Goal: Contribute content: Contribute content

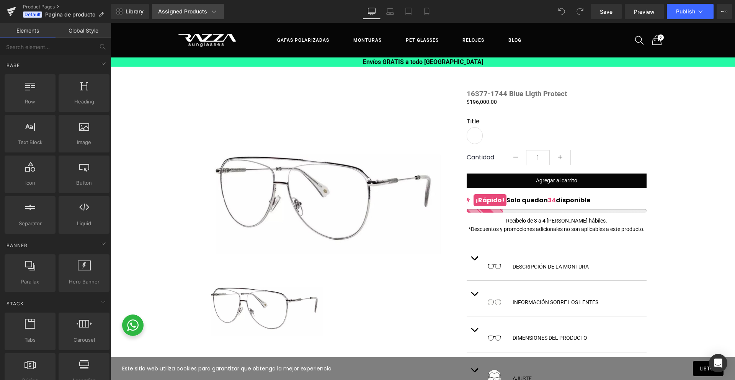
click at [205, 12] on div "Assigned Products" at bounding box center [188, 12] width 60 height 8
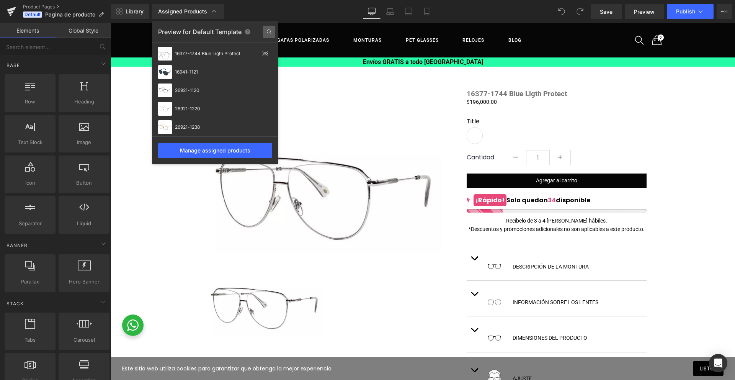
click at [269, 35] on icon at bounding box center [269, 32] width 12 height 12
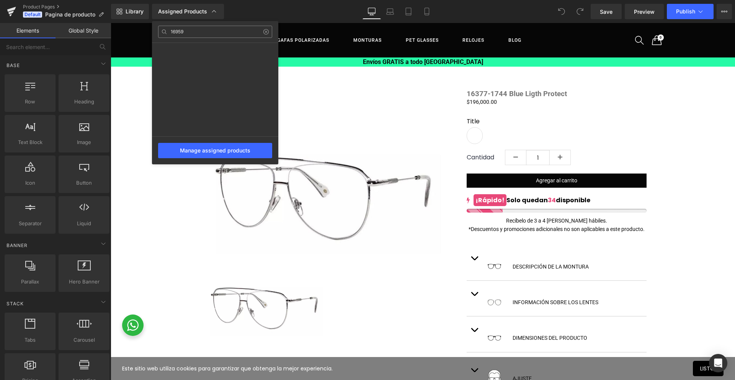
click at [199, 33] on input "16959" at bounding box center [215, 32] width 114 height 12
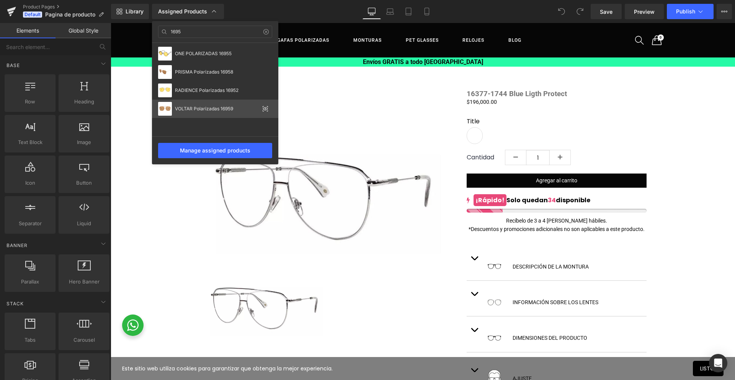
type input "1695"
click at [227, 107] on div "VOLTAR Polarizadas 16959" at bounding box center [217, 108] width 84 height 5
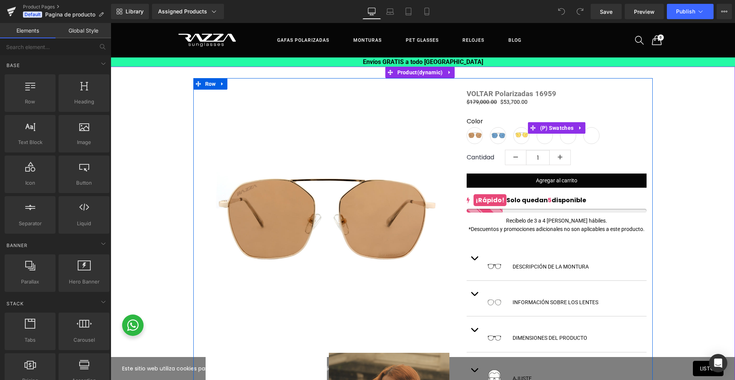
click at [543, 143] on span "16959-1746" at bounding box center [545, 135] width 16 height 17
click at [552, 127] on span "(P) Swatches" at bounding box center [558, 127] width 38 height 11
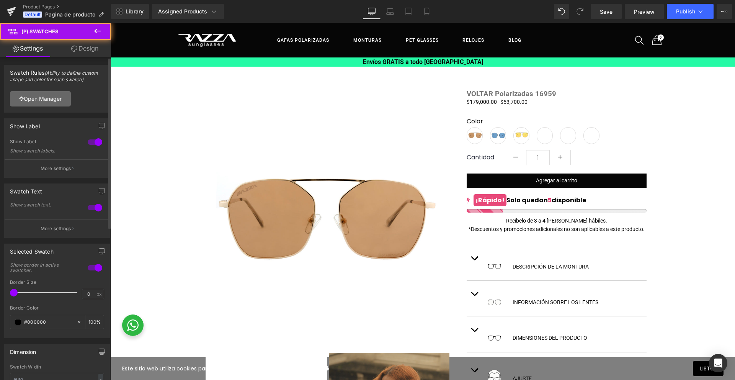
click at [49, 99] on link "Open Manager" at bounding box center [40, 98] width 61 height 15
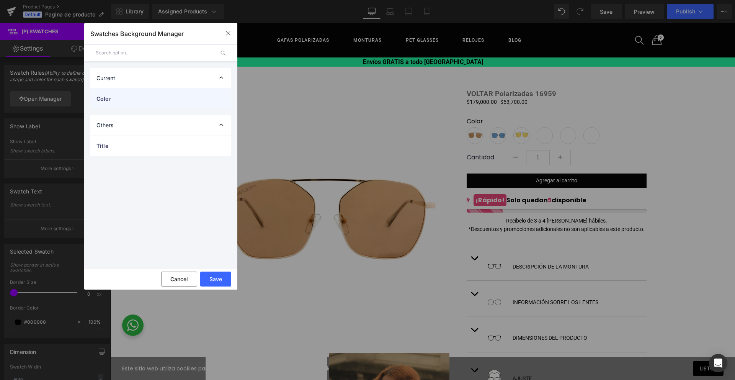
click at [116, 100] on span "Color" at bounding box center [153, 99] width 113 height 8
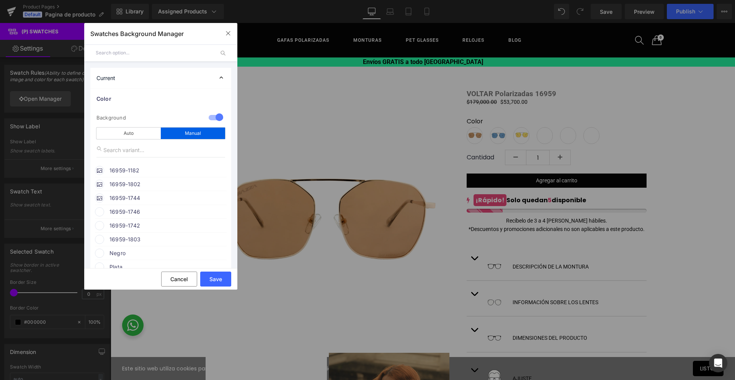
click at [152, 216] on span "16959-1746" at bounding box center [168, 211] width 116 height 9
click at [213, 228] on icon at bounding box center [212, 226] width 15 height 10
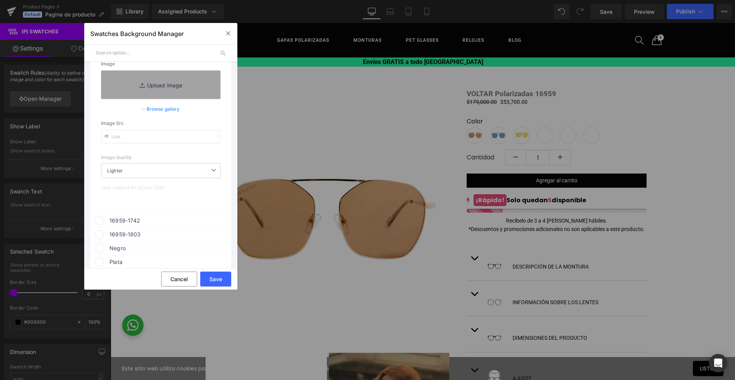
scroll to position [172, 0]
click at [142, 139] on input "text" at bounding box center [161, 136] width 120 height 13
paste input "[URL][DOMAIN_NAME][PHONE_NUMBER]"
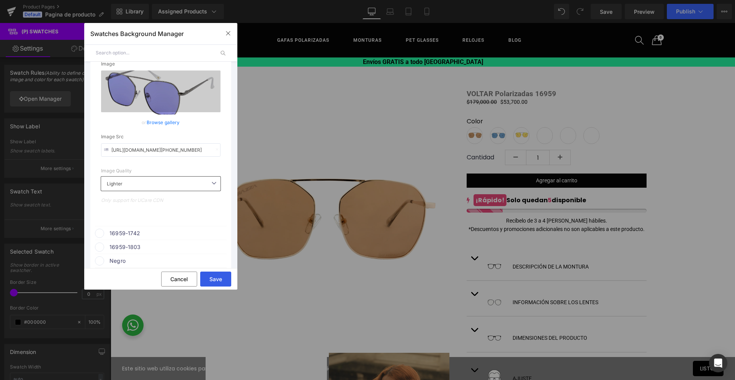
type input "[URL][DOMAIN_NAME][PHONE_NUMBER]"
click at [220, 275] on button "Save" at bounding box center [215, 279] width 31 height 15
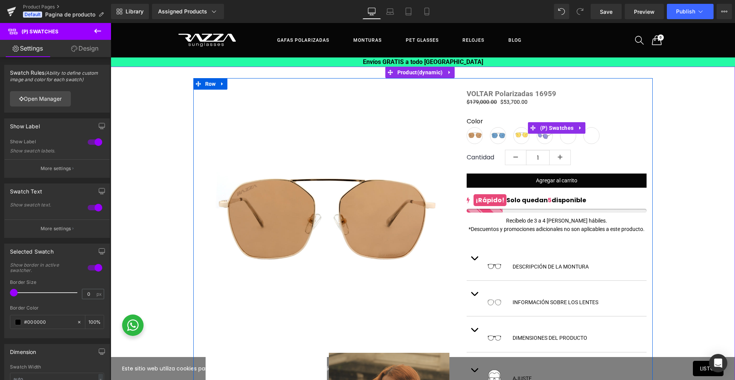
click at [563, 141] on span "16959-1742" at bounding box center [568, 135] width 16 height 17
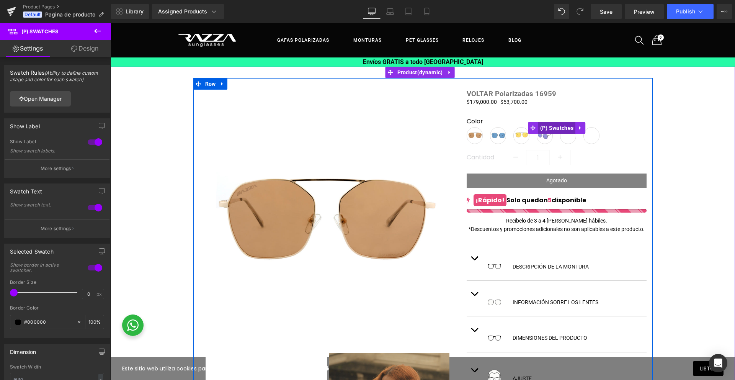
click at [562, 130] on span "(P) Swatches" at bounding box center [558, 127] width 38 height 11
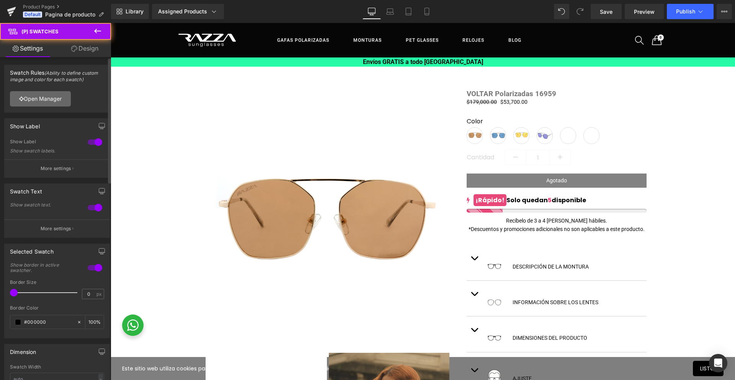
click at [56, 100] on link "Open Manager" at bounding box center [40, 98] width 61 height 15
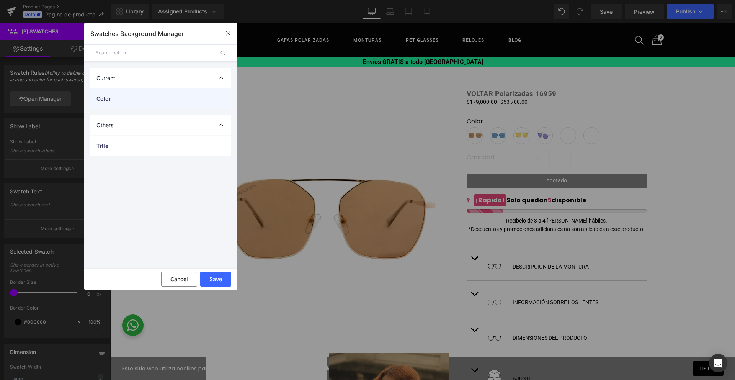
click at [151, 101] on span "Color" at bounding box center [153, 99] width 113 height 8
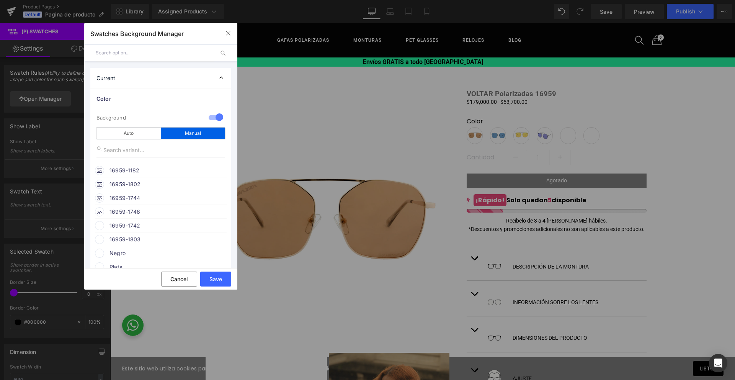
click at [150, 229] on span "16959-1742" at bounding box center [168, 225] width 116 height 9
click at [216, 242] on icon at bounding box center [212, 240] width 15 height 10
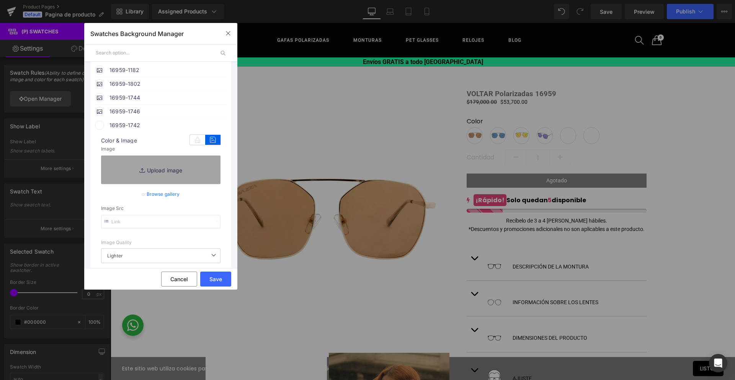
scroll to position [119, 0]
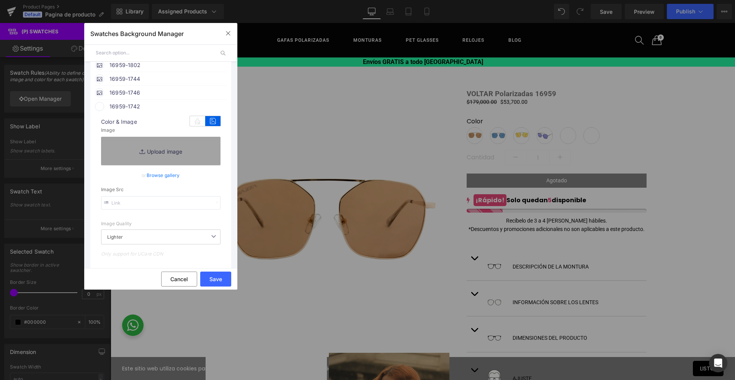
click at [168, 206] on input "text" at bounding box center [161, 202] width 120 height 13
paste input "[URL][DOMAIN_NAME][PHONE_NUMBER]"
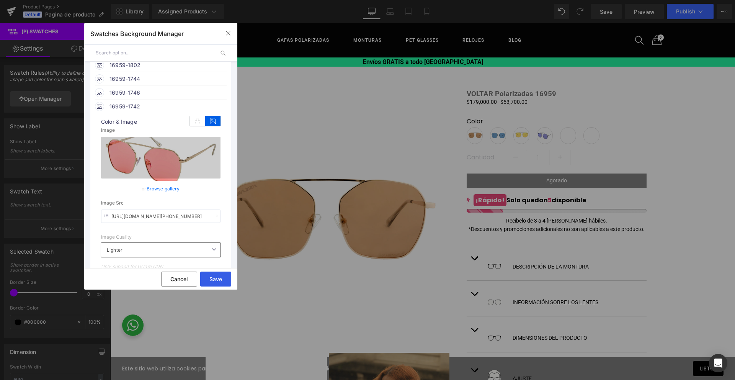
type input "[URL][DOMAIN_NAME][PHONE_NUMBER]"
click at [219, 283] on button "Save" at bounding box center [215, 279] width 31 height 15
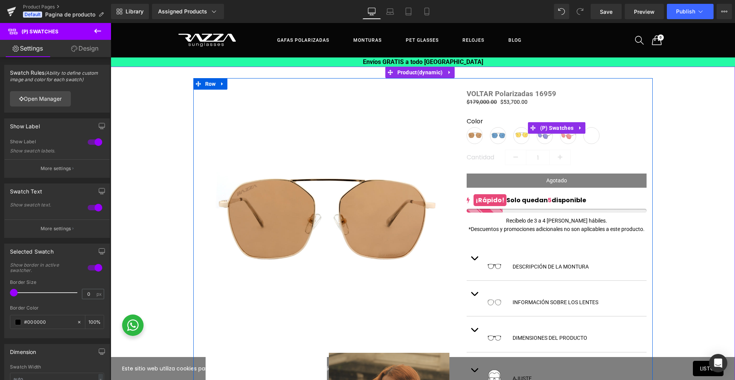
click at [588, 139] on span "16959-1803" at bounding box center [592, 135] width 16 height 17
click at [580, 130] on icon at bounding box center [581, 127] width 2 height 3
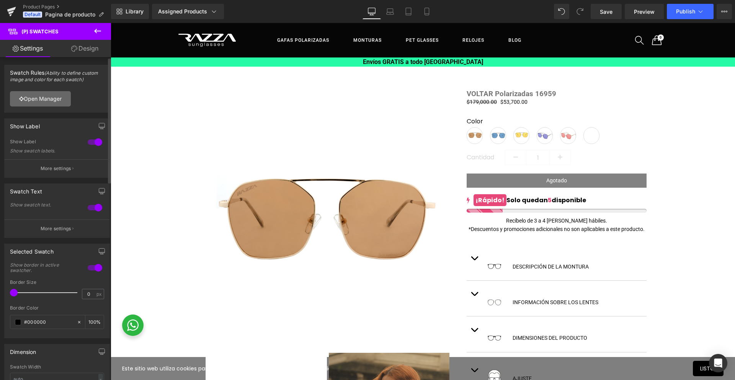
click at [47, 96] on link "Open Manager" at bounding box center [40, 98] width 61 height 15
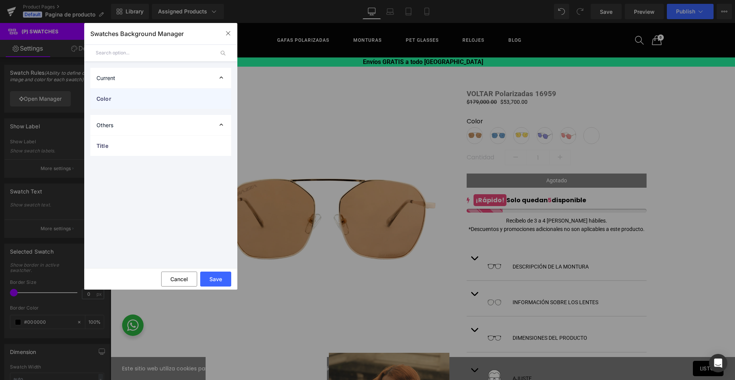
click at [103, 102] on span "Color" at bounding box center [153, 99] width 113 height 8
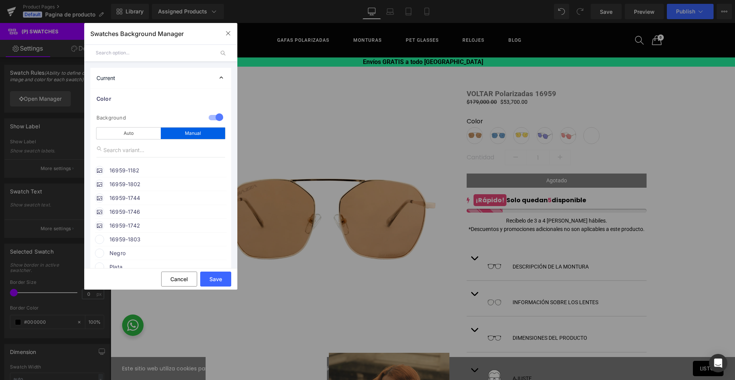
scroll to position [63, 0]
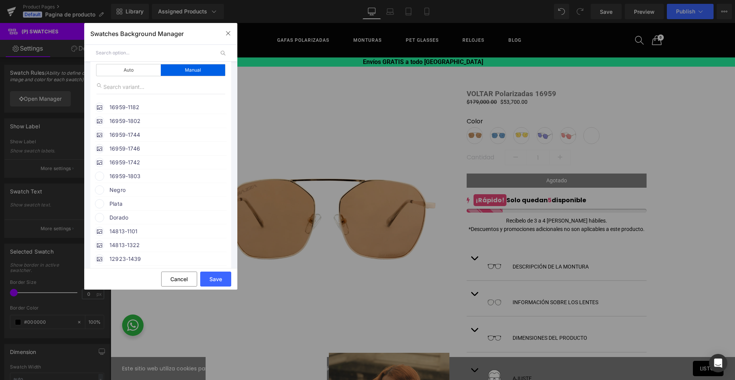
click at [124, 179] on span "16959-1803" at bounding box center [168, 176] width 116 height 9
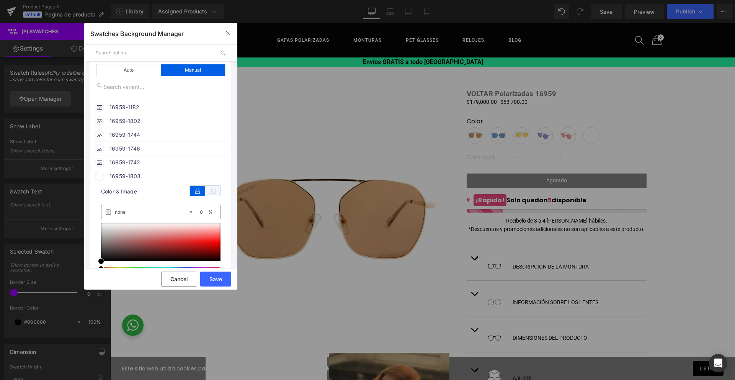
click at [214, 193] on icon at bounding box center [212, 191] width 15 height 10
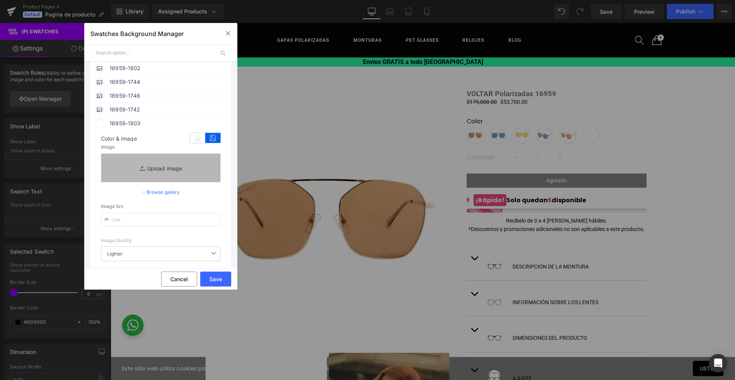
scroll to position [131, 0]
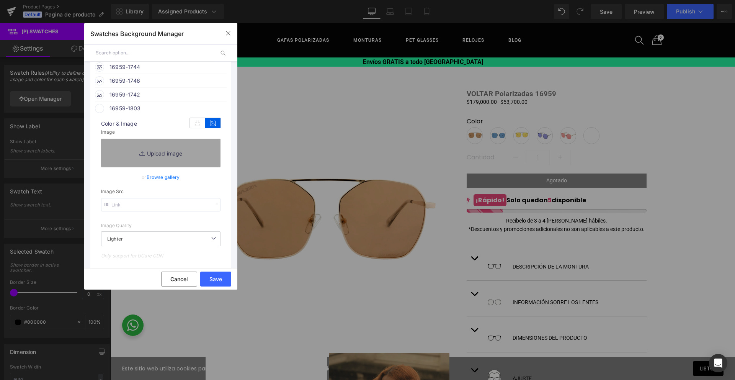
click at [145, 210] on input "text" at bounding box center [161, 204] width 120 height 13
paste input "[URL][DOMAIN_NAME][PHONE_NUMBER]"
type input "[URL][DOMAIN_NAME][PHONE_NUMBER]"
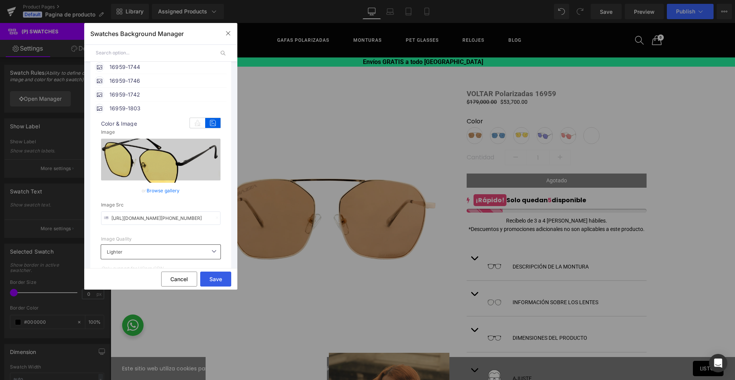
click at [213, 278] on button "Save" at bounding box center [215, 279] width 31 height 15
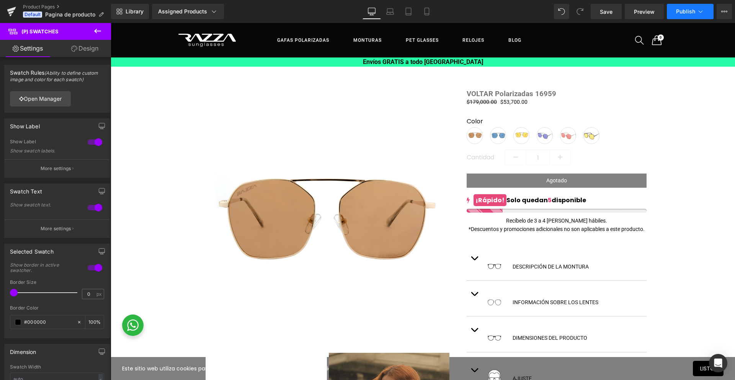
click at [702, 11] on icon at bounding box center [701, 11] width 4 height 2
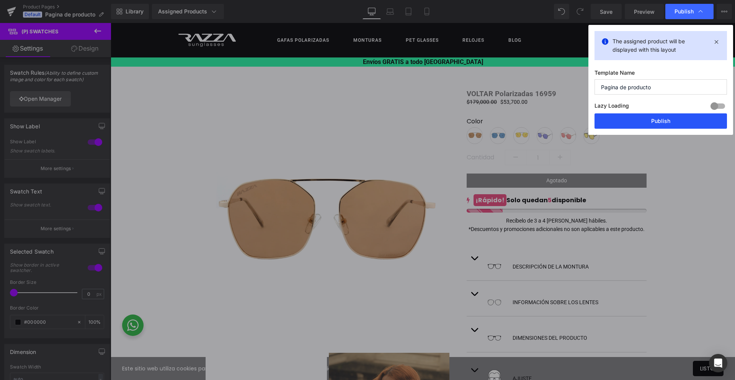
click at [667, 119] on button "Publish" at bounding box center [661, 120] width 133 height 15
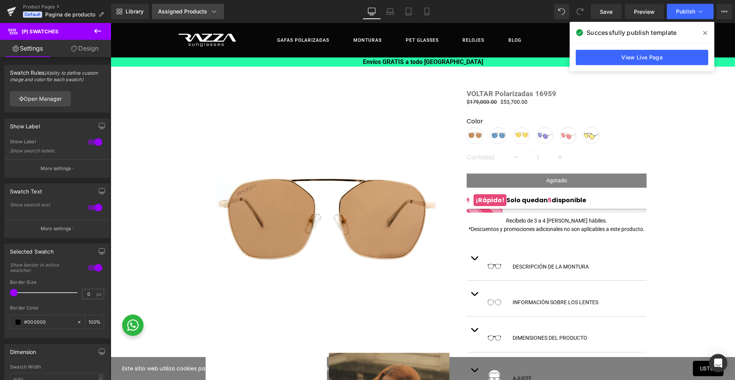
click at [218, 11] on link "Assigned Products" at bounding box center [188, 11] width 72 height 15
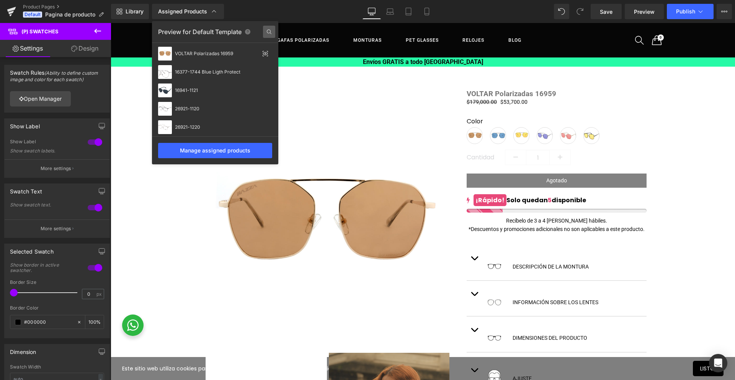
click at [269, 32] on icon at bounding box center [269, 32] width 12 height 12
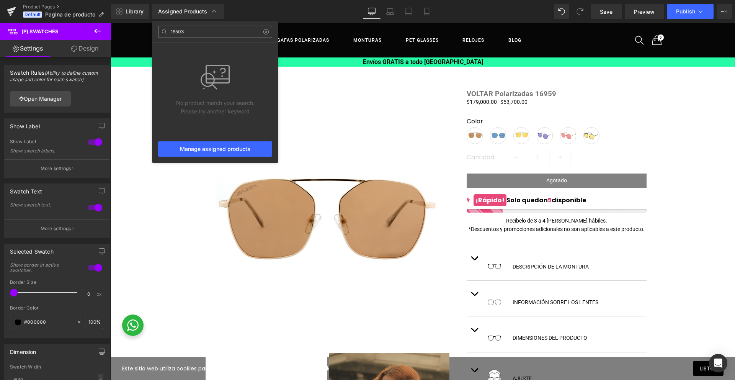
click at [193, 34] on input "16503" at bounding box center [215, 32] width 114 height 12
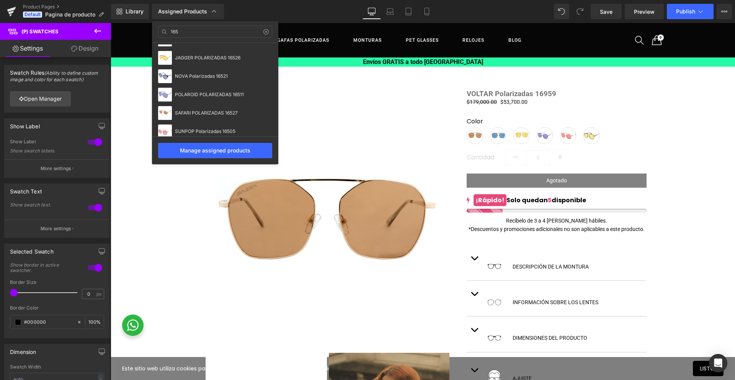
scroll to position [135, 0]
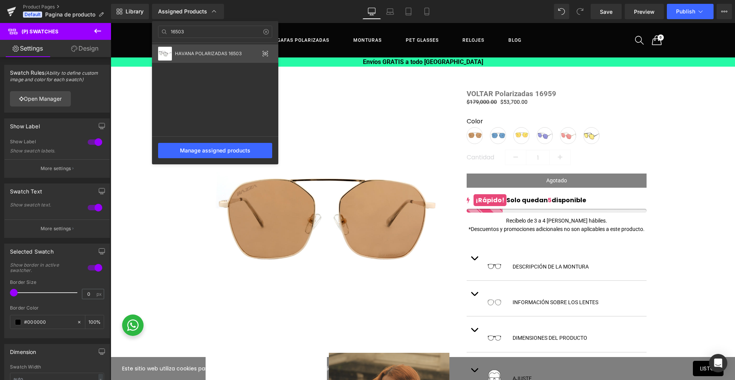
type input "16503"
click at [202, 50] on div "HAVANA POLARIZADAS 16503" at bounding box center [215, 53] width 126 height 18
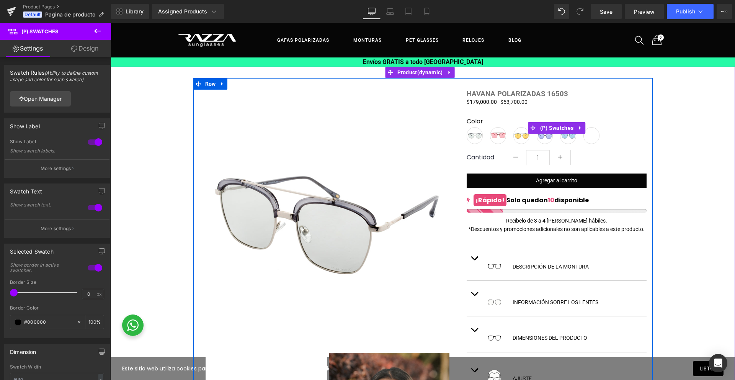
click at [468, 138] on span "16503-1221" at bounding box center [475, 135] width 16 height 17
click at [550, 130] on span "(P) Swatches" at bounding box center [558, 127] width 38 height 11
click at [584, 139] on span "16503-1182" at bounding box center [592, 135] width 16 height 17
click at [568, 130] on span "(P) Swatches" at bounding box center [558, 127] width 38 height 11
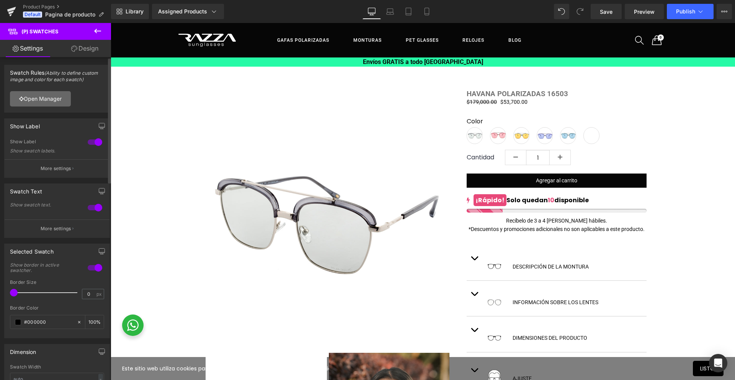
click at [57, 93] on link "Open Manager" at bounding box center [40, 98] width 61 height 15
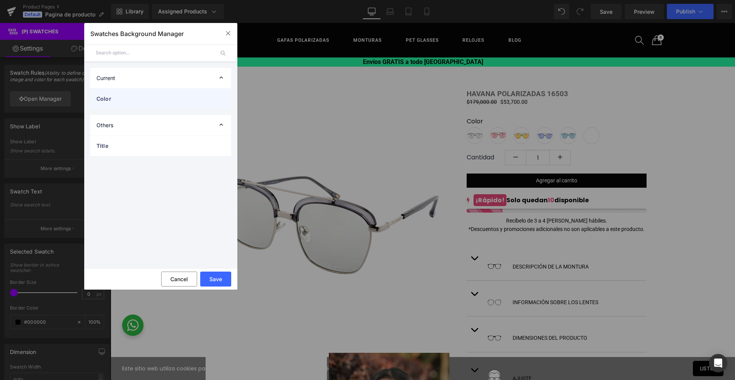
click at [141, 98] on span "Color" at bounding box center [153, 99] width 113 height 8
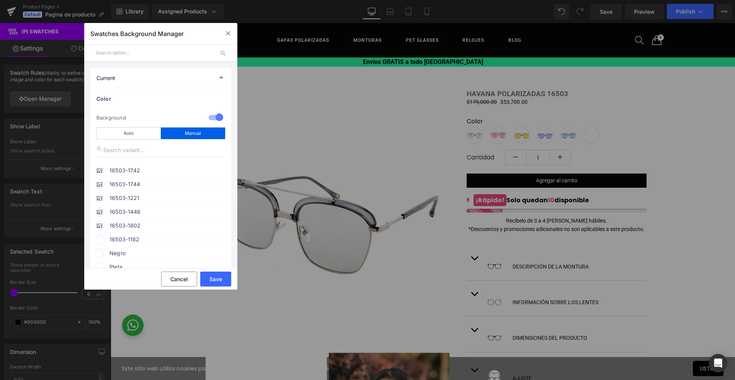
click at [139, 244] on span "16503-1182" at bounding box center [168, 239] width 116 height 9
click at [210, 255] on icon at bounding box center [212, 254] width 15 height 10
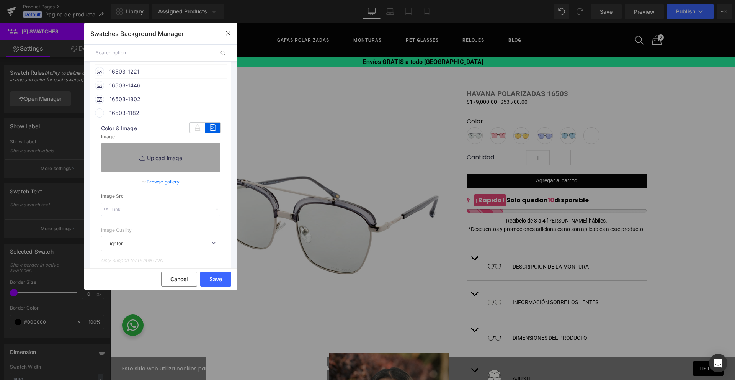
scroll to position [136, 0]
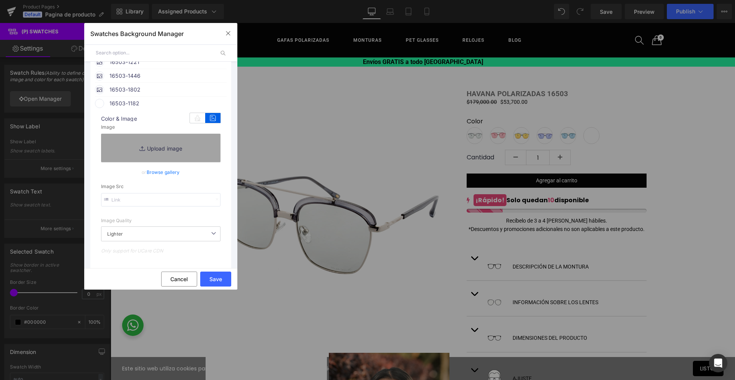
click at [149, 203] on input "text" at bounding box center [161, 199] width 120 height 13
paste input "[URL][DOMAIN_NAME][PHONE_NUMBER]"
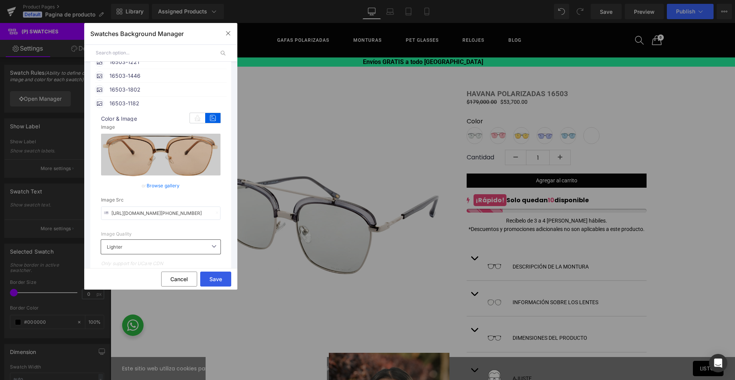
type input "[URL][DOMAIN_NAME][PHONE_NUMBER]"
click at [218, 278] on button "Save" at bounding box center [215, 279] width 31 height 15
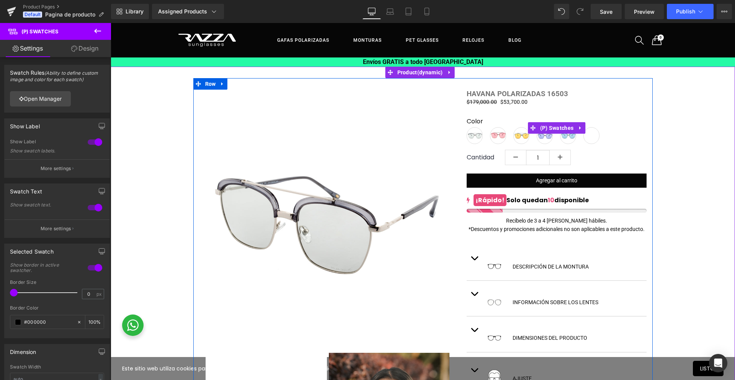
click at [586, 136] on span "16503-1182" at bounding box center [592, 135] width 16 height 17
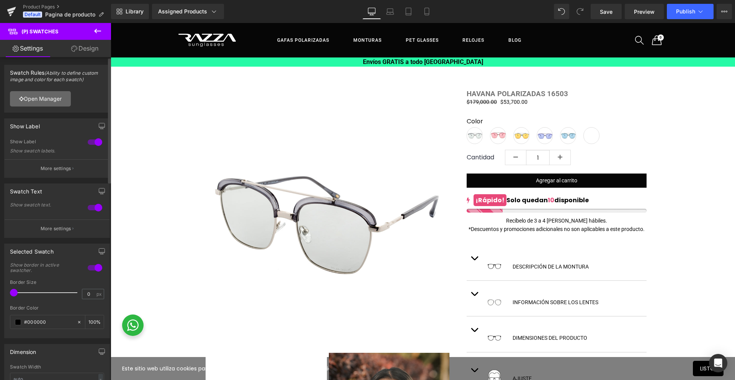
click at [52, 97] on link "Open Manager" at bounding box center [40, 98] width 61 height 15
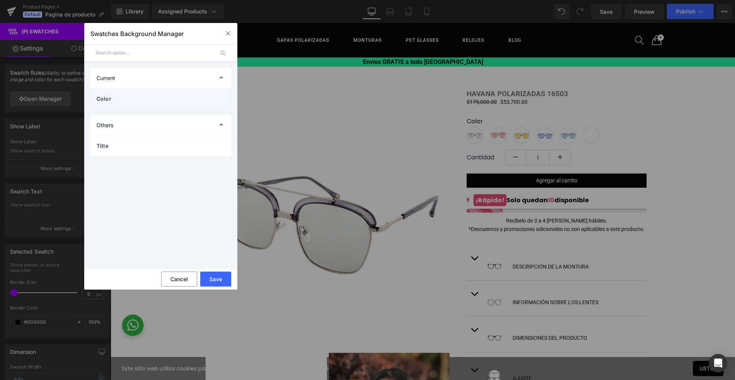
click at [119, 102] on span "Color" at bounding box center [153, 99] width 113 height 8
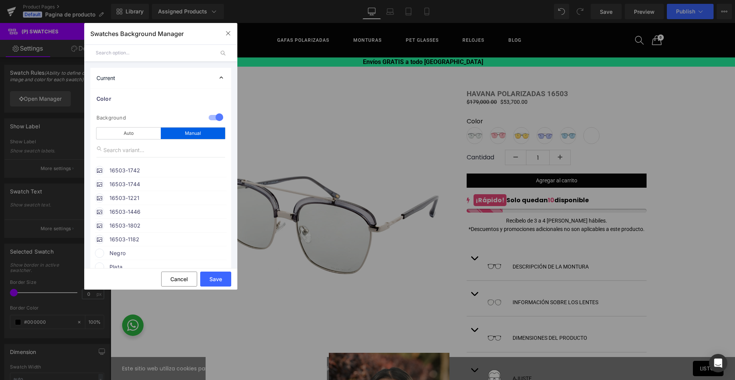
scroll to position [125, 0]
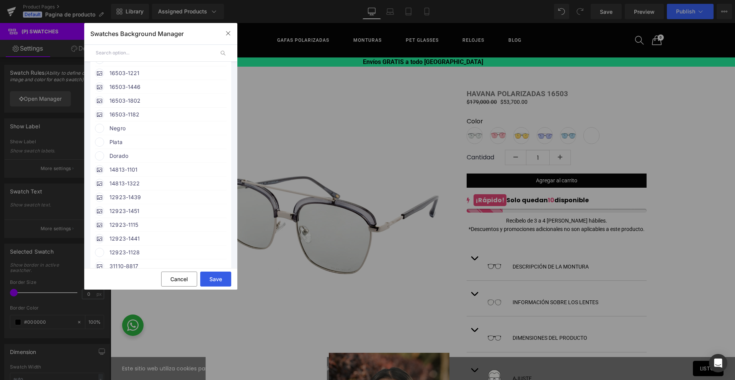
click at [219, 274] on button "Save" at bounding box center [215, 279] width 31 height 15
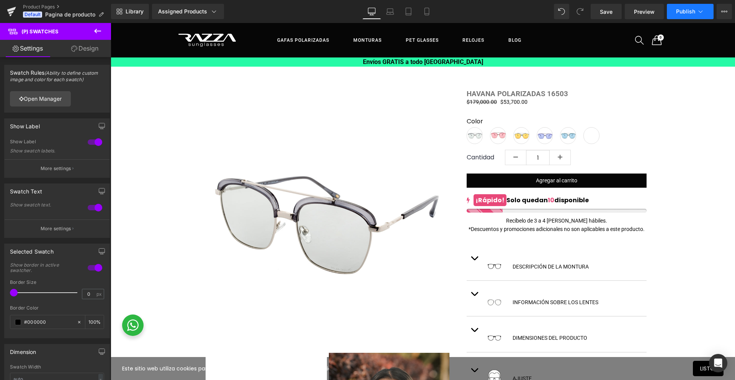
click at [686, 14] on span "Publish" at bounding box center [685, 11] width 19 height 6
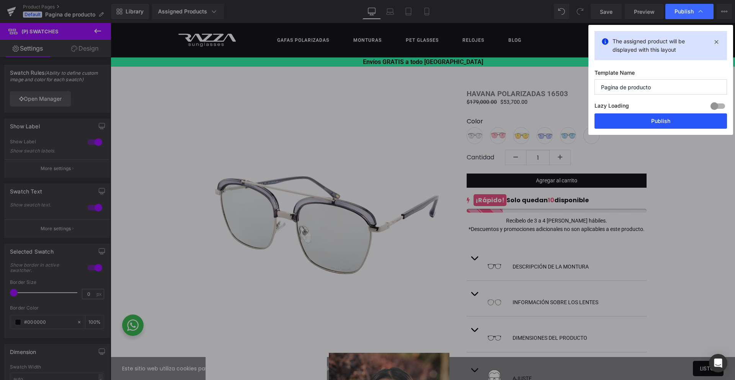
click at [667, 127] on button "Publish" at bounding box center [661, 120] width 133 height 15
